Goal: Task Accomplishment & Management: Use online tool/utility

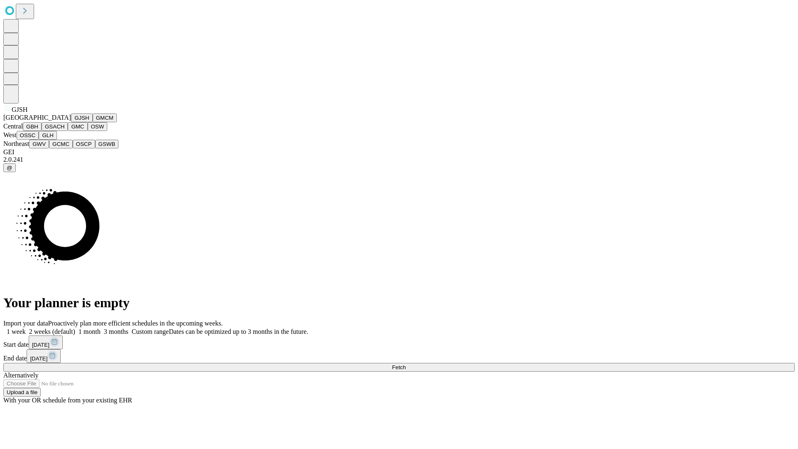
click at [71, 122] on button "GJSH" at bounding box center [82, 117] width 22 height 9
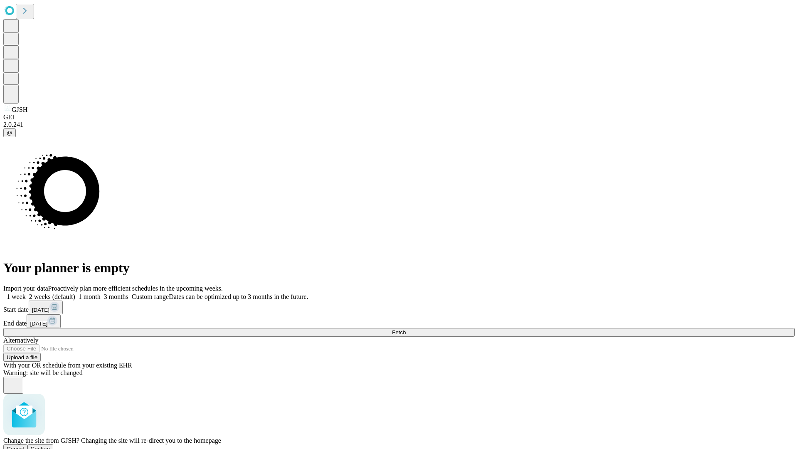
click at [50, 446] on span "Confirm" at bounding box center [41, 449] width 20 height 6
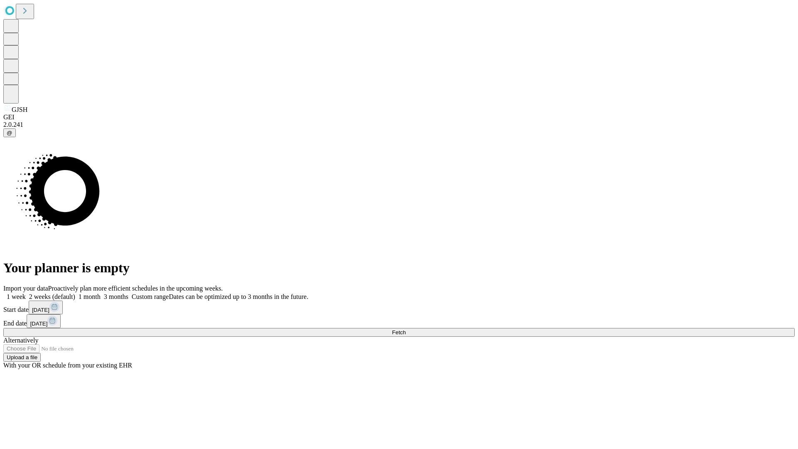
click at [75, 293] on label "2 weeks (default)" at bounding box center [50, 296] width 49 height 7
click at [406, 329] on span "Fetch" at bounding box center [399, 332] width 14 height 6
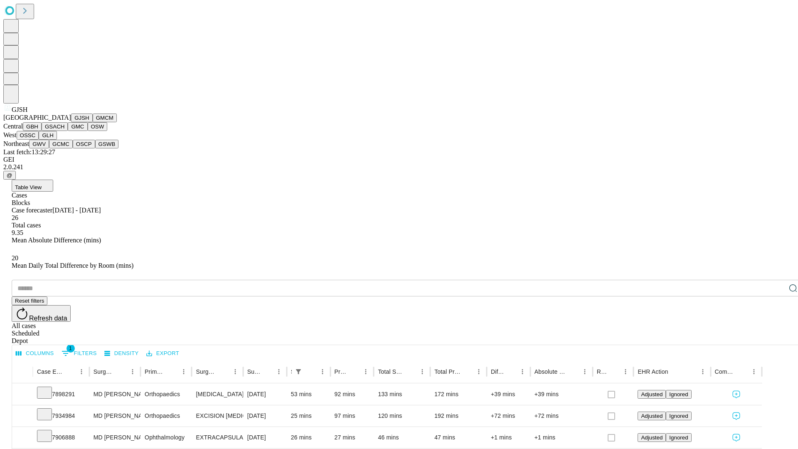
click at [93, 122] on button "GMCM" at bounding box center [105, 117] width 24 height 9
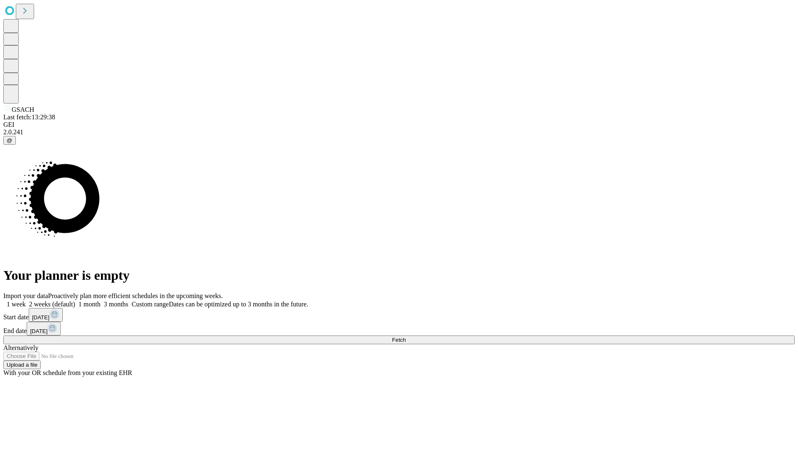
click at [406, 337] on span "Fetch" at bounding box center [399, 340] width 14 height 6
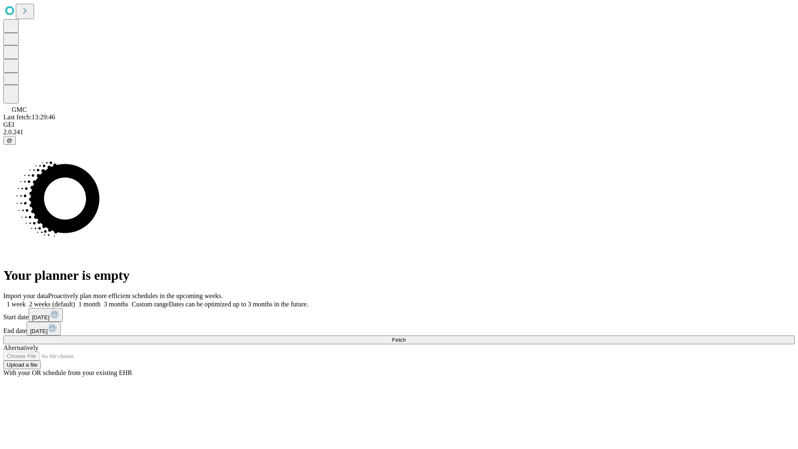
click at [75, 301] on label "2 weeks (default)" at bounding box center [50, 304] width 49 height 7
click at [406, 337] on span "Fetch" at bounding box center [399, 340] width 14 height 6
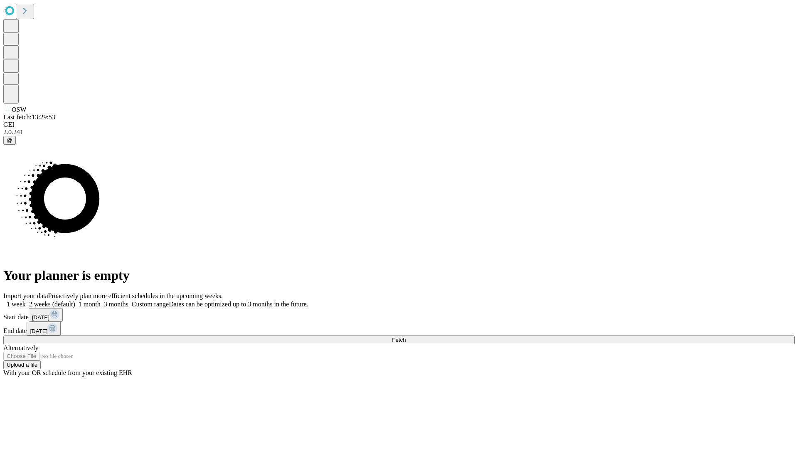
click at [75, 301] on label "2 weeks (default)" at bounding box center [50, 304] width 49 height 7
click at [406, 337] on span "Fetch" at bounding box center [399, 340] width 14 height 6
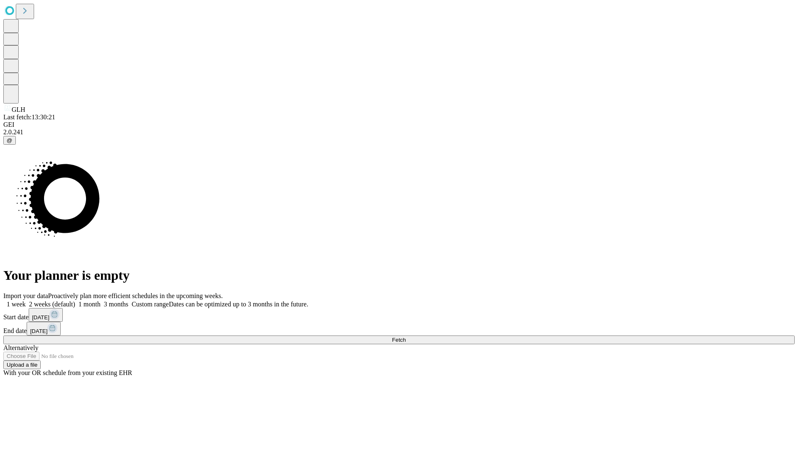
click at [75, 301] on label "2 weeks (default)" at bounding box center [50, 304] width 49 height 7
click at [406, 337] on span "Fetch" at bounding box center [399, 340] width 14 height 6
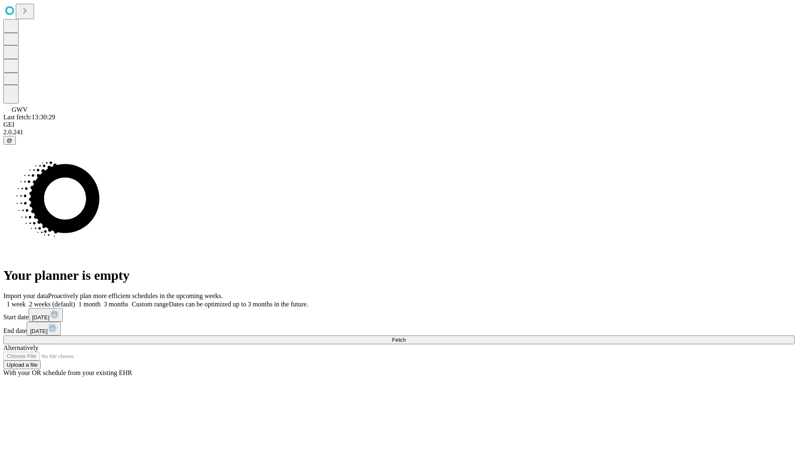
click at [75, 301] on label "2 weeks (default)" at bounding box center [50, 304] width 49 height 7
click at [406, 337] on span "Fetch" at bounding box center [399, 340] width 14 height 6
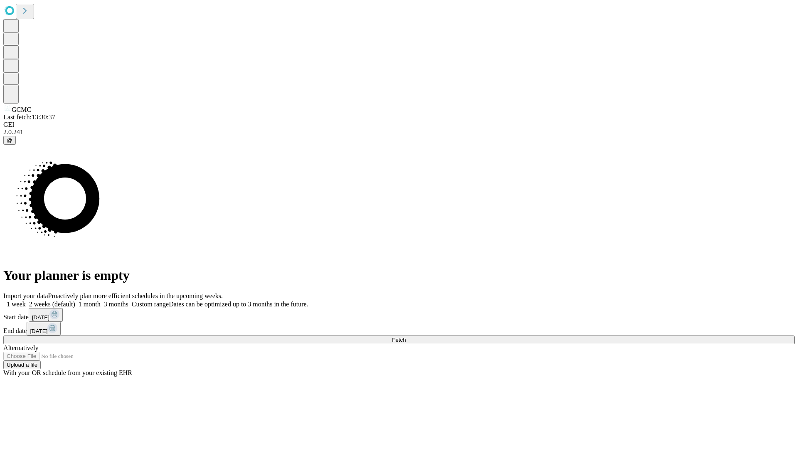
click at [75, 301] on label "2 weeks (default)" at bounding box center [50, 304] width 49 height 7
click at [406, 337] on span "Fetch" at bounding box center [399, 340] width 14 height 6
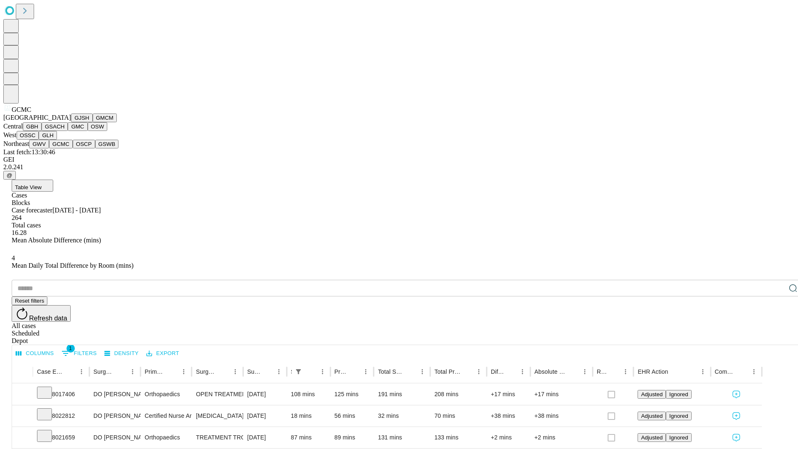
click at [73, 148] on button "OSCP" at bounding box center [84, 144] width 22 height 9
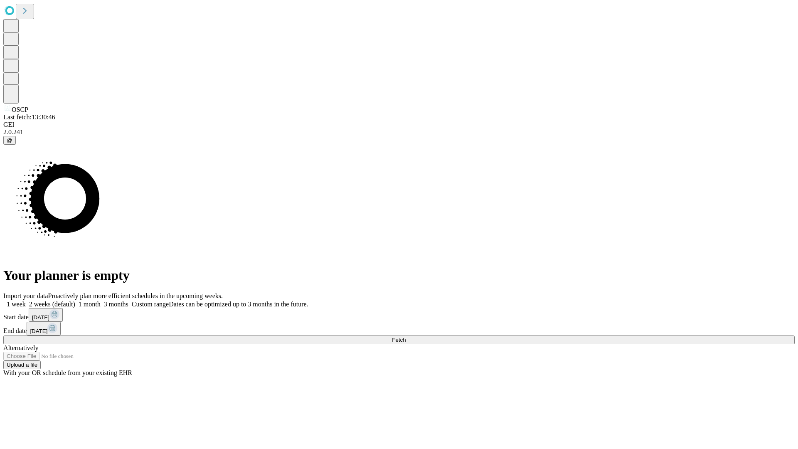
click at [406, 337] on span "Fetch" at bounding box center [399, 340] width 14 height 6
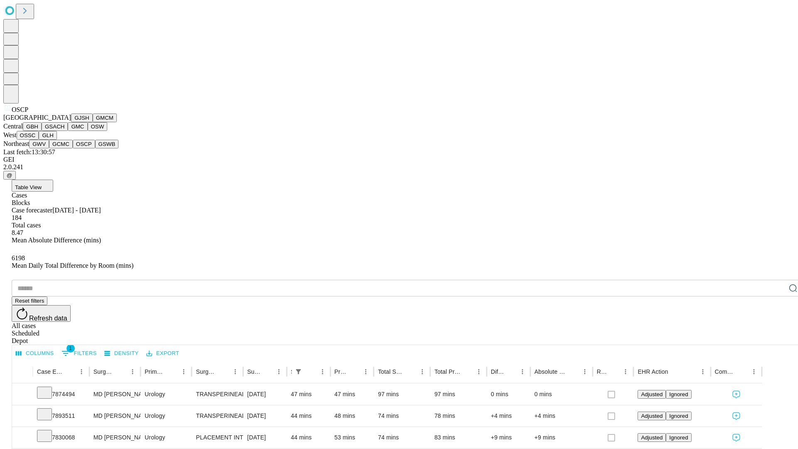
click at [95, 148] on button "GSWB" at bounding box center [107, 144] width 24 height 9
